Goal: Navigation & Orientation: Find specific page/section

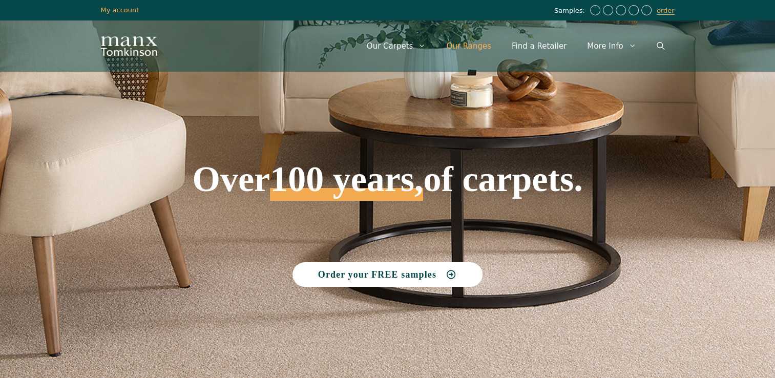
click at [484, 47] on link "Our Ranges" at bounding box center [469, 46] width 66 height 31
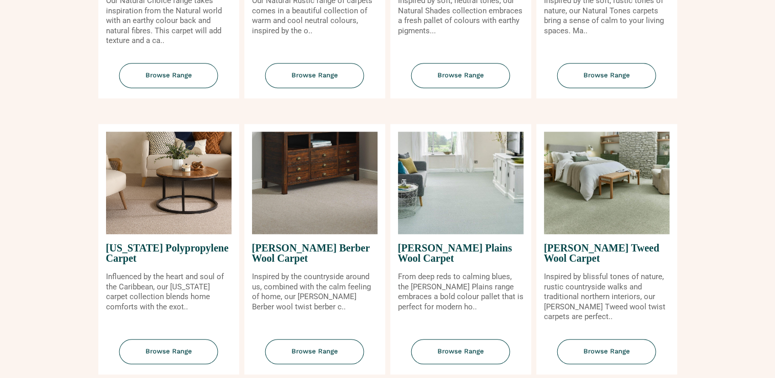
scroll to position [870, 0]
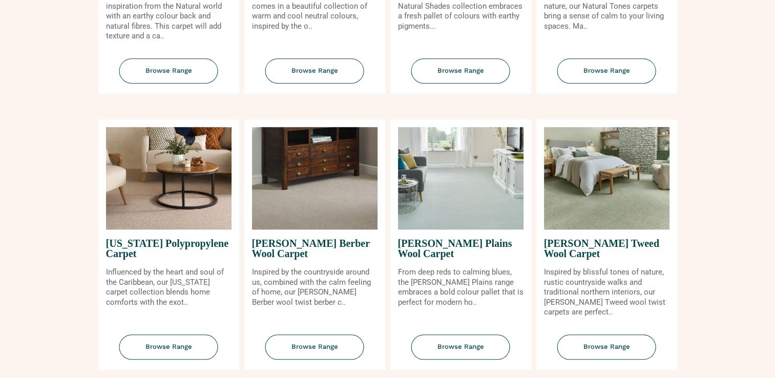
click at [285, 314] on div "[PERSON_NAME] Berber Wool Carpet Inspired by the countryside around [GEOGRAPHIC…" at bounding box center [314, 244] width 141 height 250
click at [310, 346] on span "Browse Range" at bounding box center [314, 346] width 99 height 25
